Goal: Task Accomplishment & Management: Complete application form

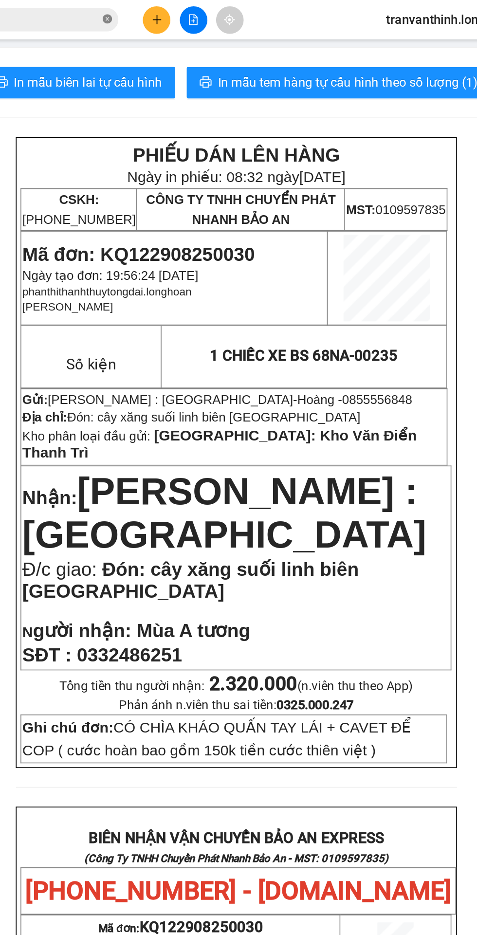
click at [172, 13] on icon "close-circle" at bounding box center [173, 12] width 6 height 6
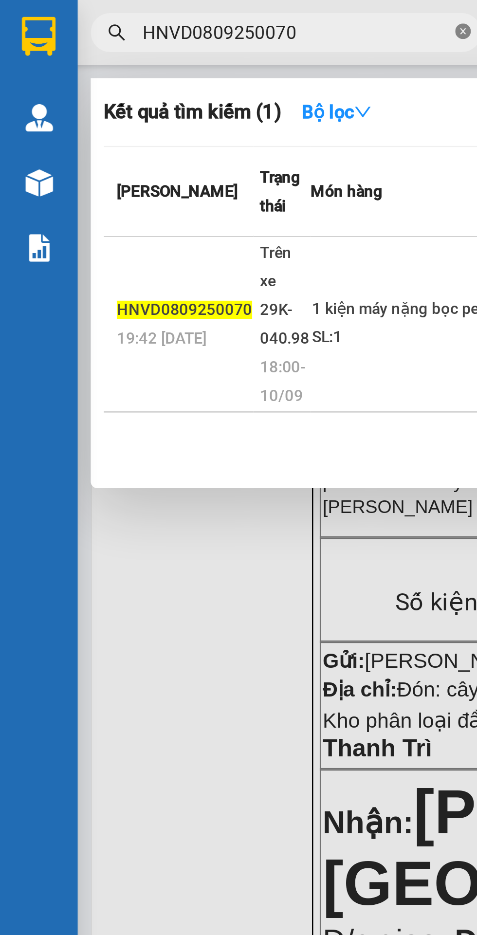
scroll to position [0, 1]
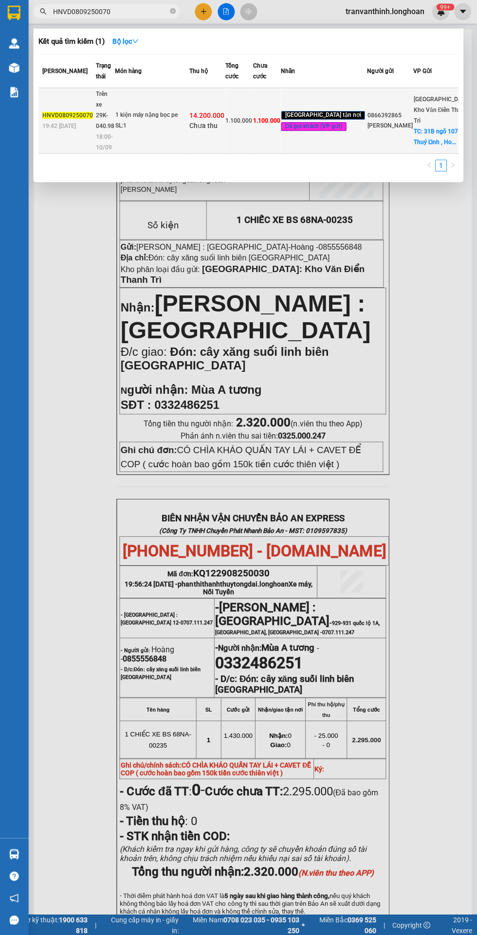
type input "HNVD0809250070"
click at [171, 111] on td "1 kiện máy nặng bọc pe SL: 1" at bounding box center [152, 122] width 74 height 66
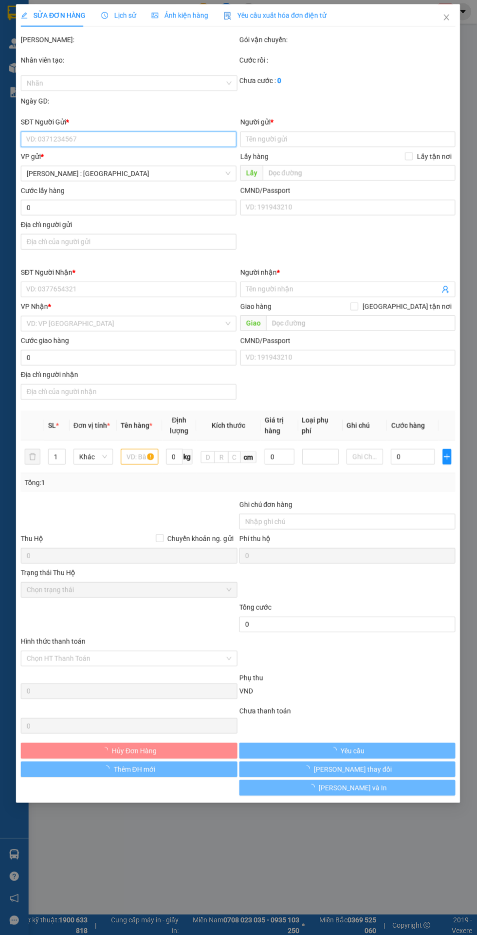
type input "0866392865"
type input "[PERSON_NAME]"
checkbox input "true"
type input "31B ngõ 107 Thuý Lĩnh , [PERSON_NAME]"
type input "0988613499"
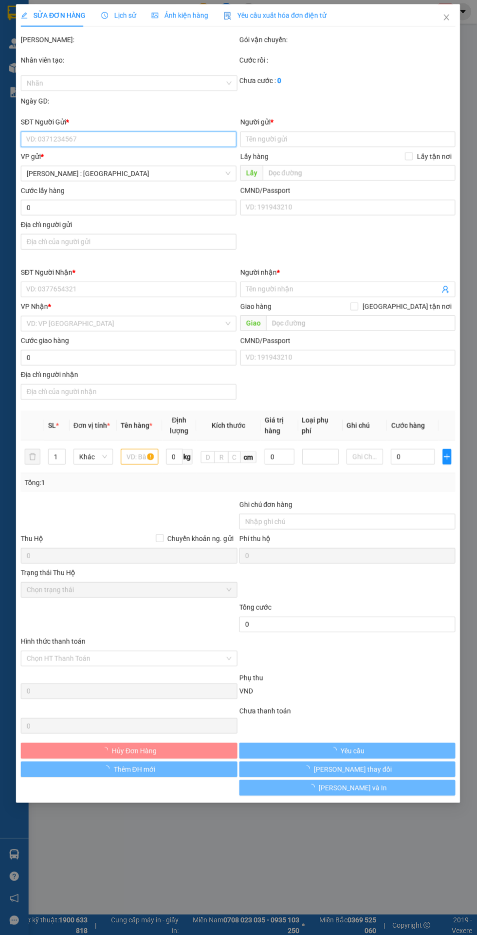
type input "tuệ"
checkbox input "true"
type input "đc: đường [PERSON_NAME], [GEOGRAPHIC_DATA] , - [GEOGRAPHIC_DATA] , [GEOGRAPHIC_…"
type input "hàng giao nguyên kiện, hư vỡ ko đền"
type input "1.100.000"
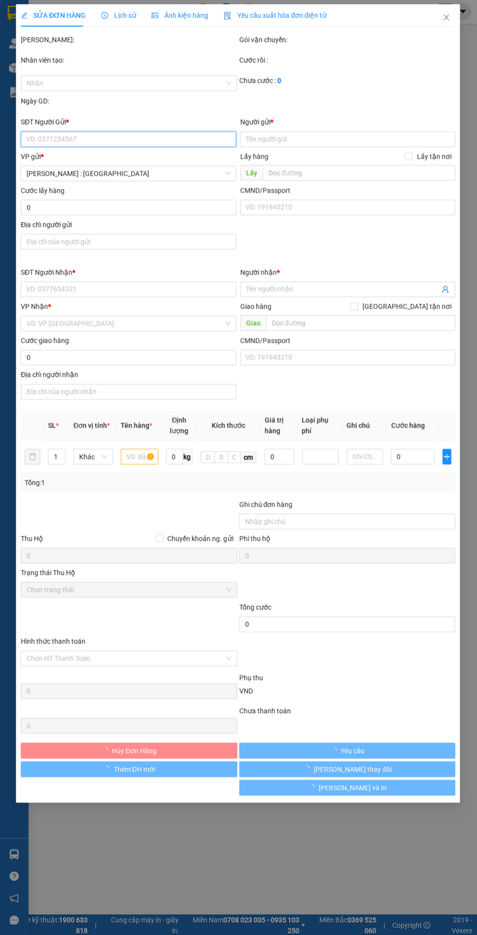
type input "1.100.000"
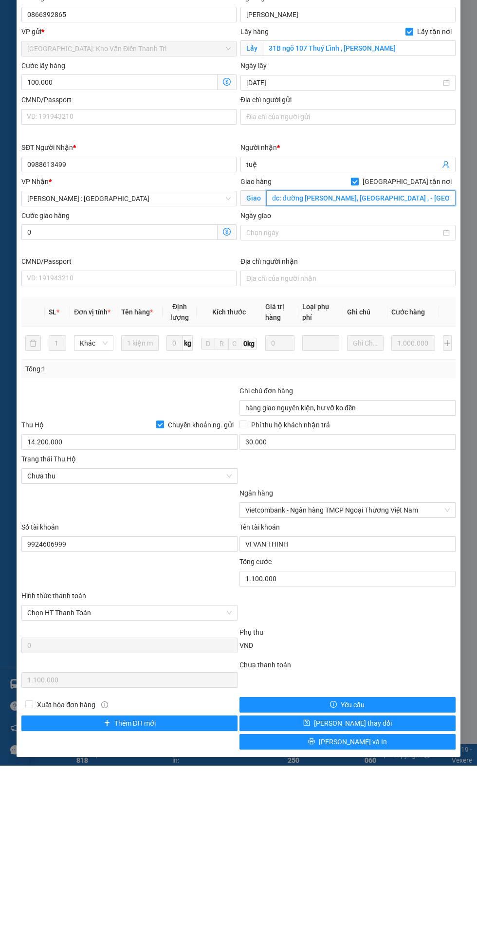
click at [326, 360] on input "đc: đường [PERSON_NAME], [GEOGRAPHIC_DATA] , - [GEOGRAPHIC_DATA] , [GEOGRAPHIC_…" at bounding box center [360, 368] width 189 height 16
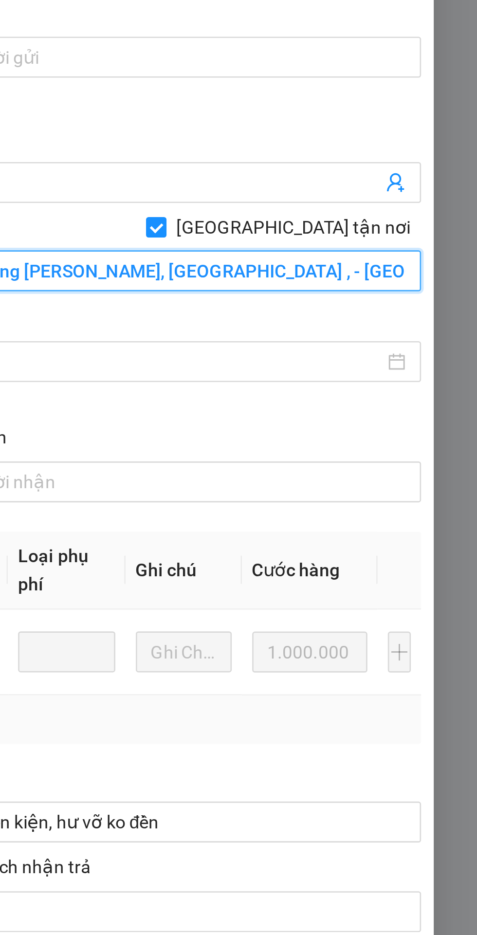
click at [409, 360] on input "đc: đường [PERSON_NAME], [GEOGRAPHIC_DATA] , - [GEOGRAPHIC_DATA] , [GEOGRAPHIC_…" at bounding box center [360, 368] width 189 height 16
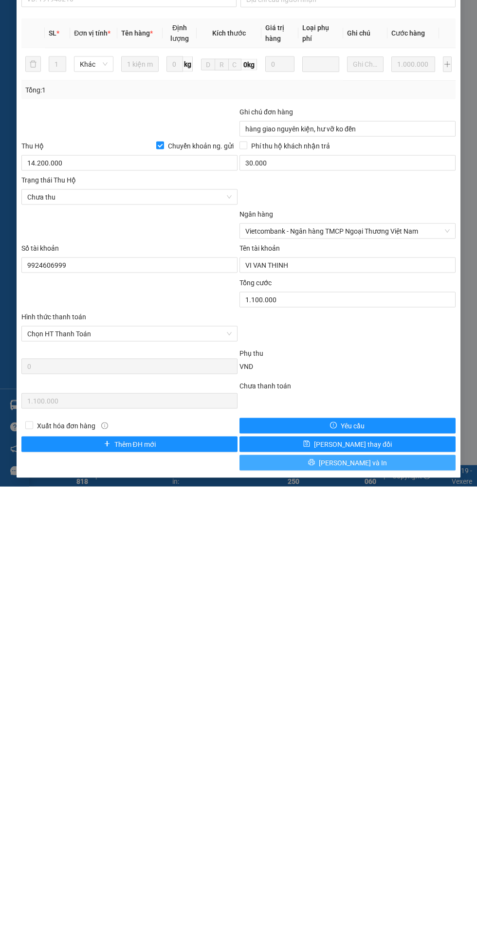
click at [390, 903] on button "[PERSON_NAME] và In" at bounding box center [347, 911] width 216 height 16
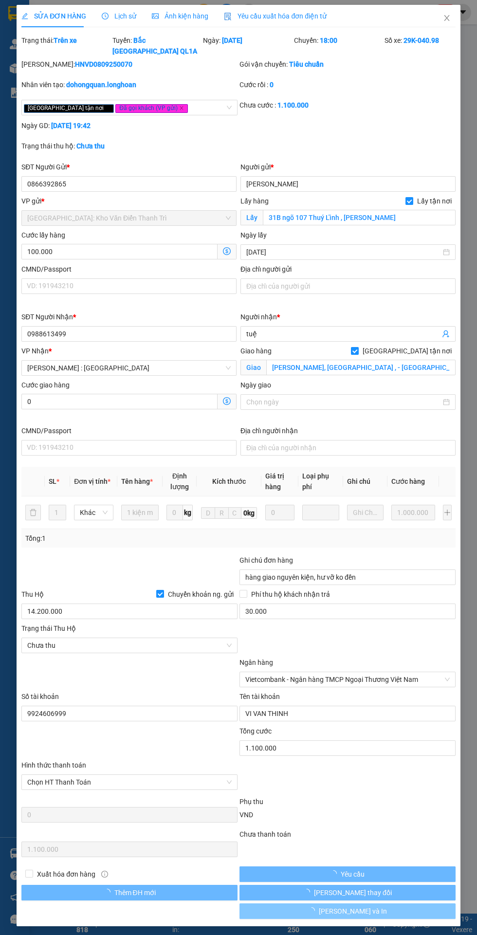
scroll to position [0, 0]
